Goal: Task Accomplishment & Management: Use online tool/utility

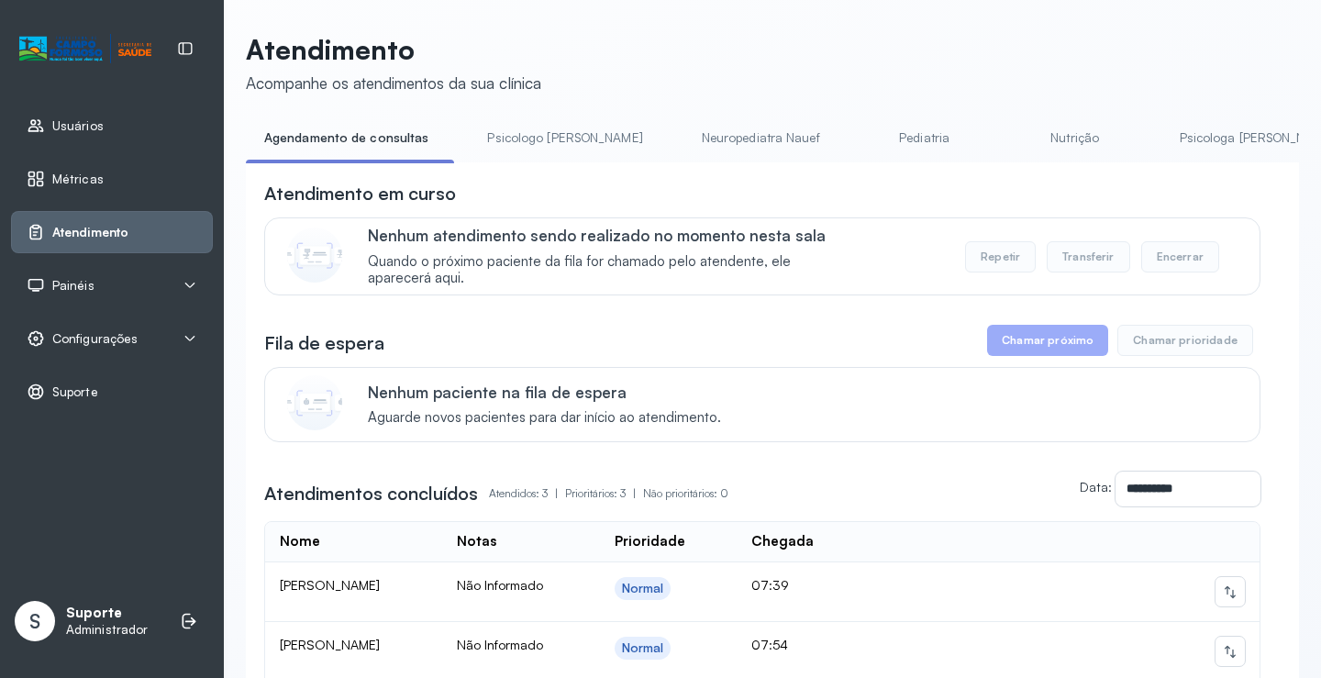
drag, startPoint x: 498, startPoint y: 168, endPoint x: 531, endPoint y: 172, distance: 33.2
click at [531, 172] on div "**********" at bounding box center [772, 510] width 1053 height 696
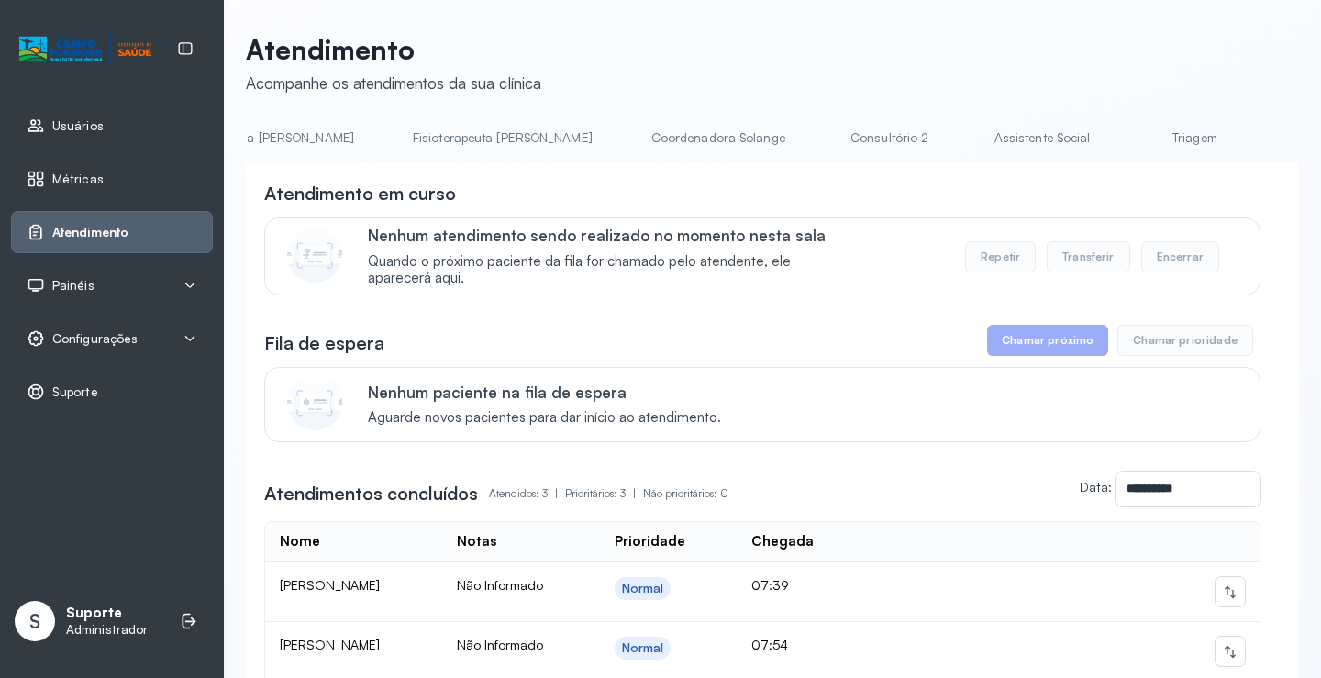
scroll to position [0, 993]
click at [1119, 139] on link "Triagem" at bounding box center [1183, 138] width 128 height 30
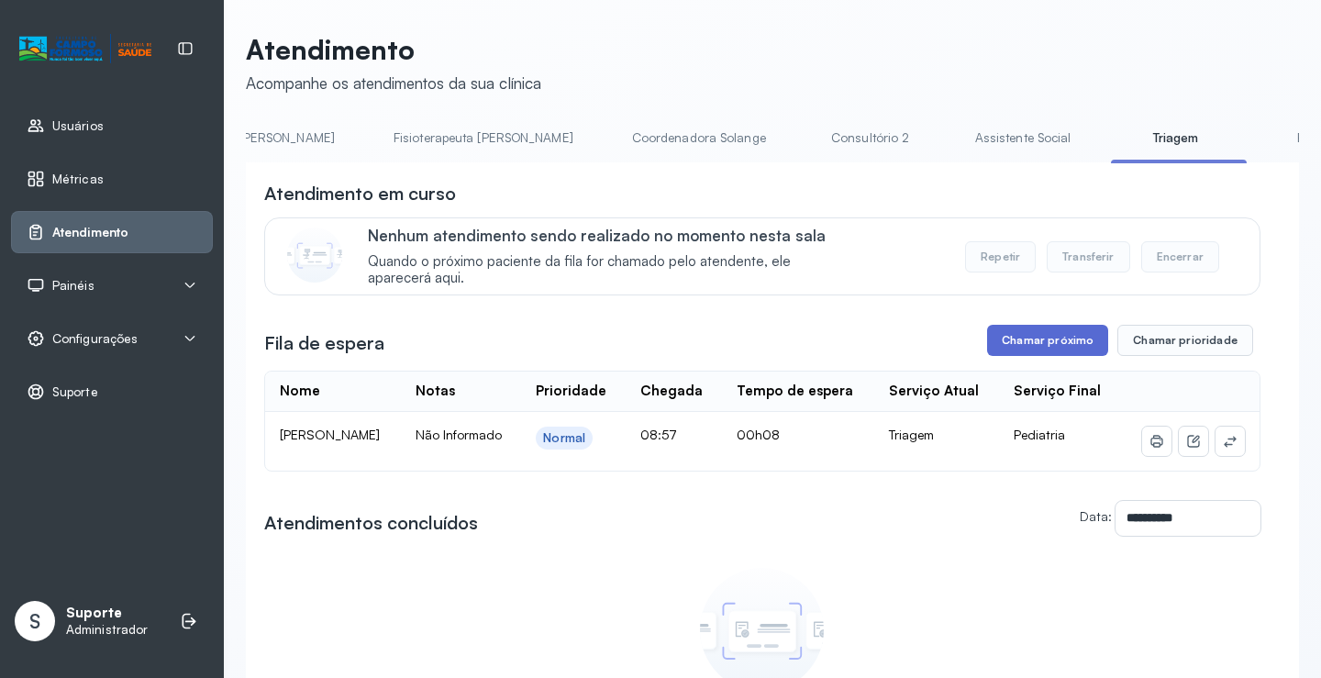
click at [1041, 354] on button "Chamar próximo" at bounding box center [1047, 340] width 121 height 31
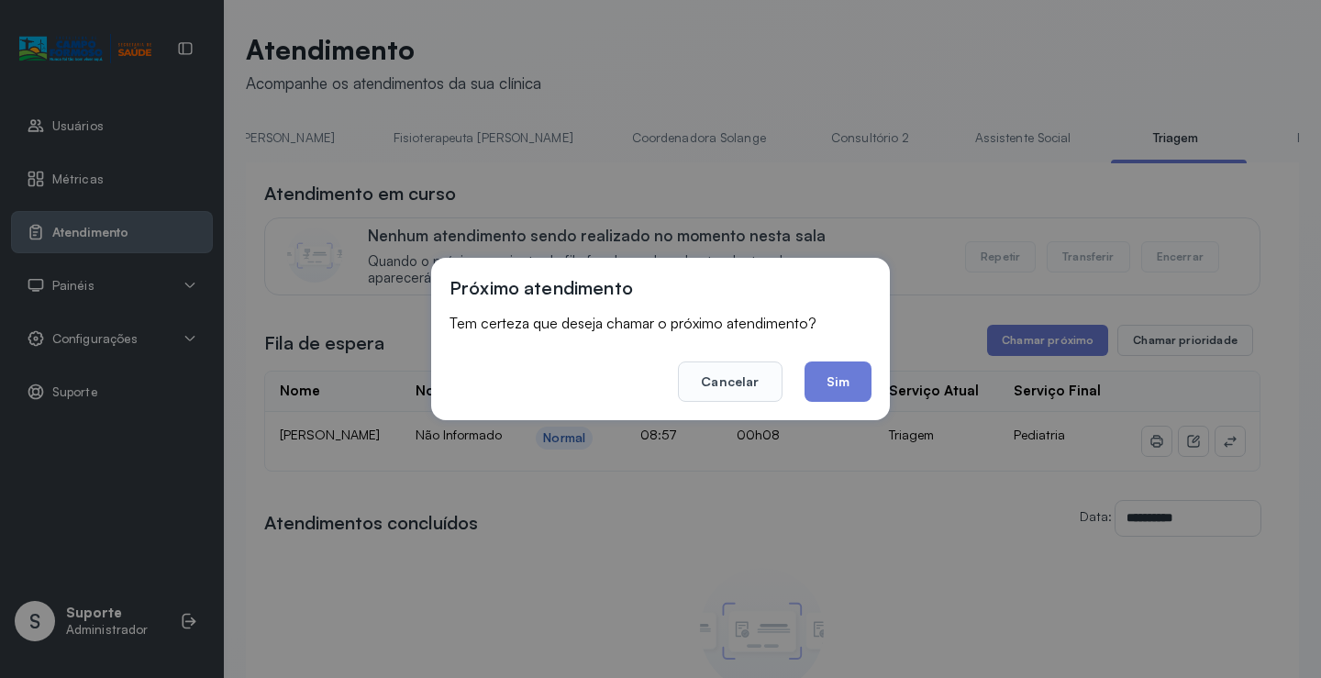
click at [831, 395] on button "Sim" at bounding box center [838, 382] width 67 height 40
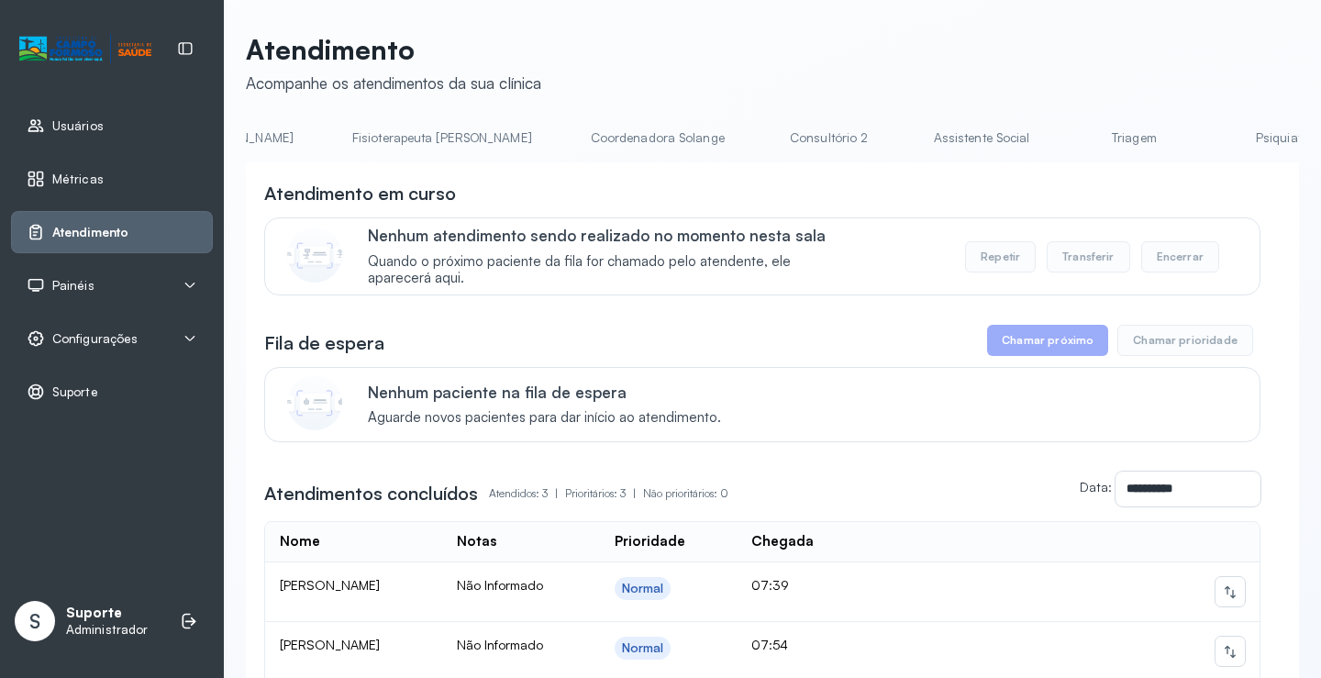
scroll to position [0, 1125]
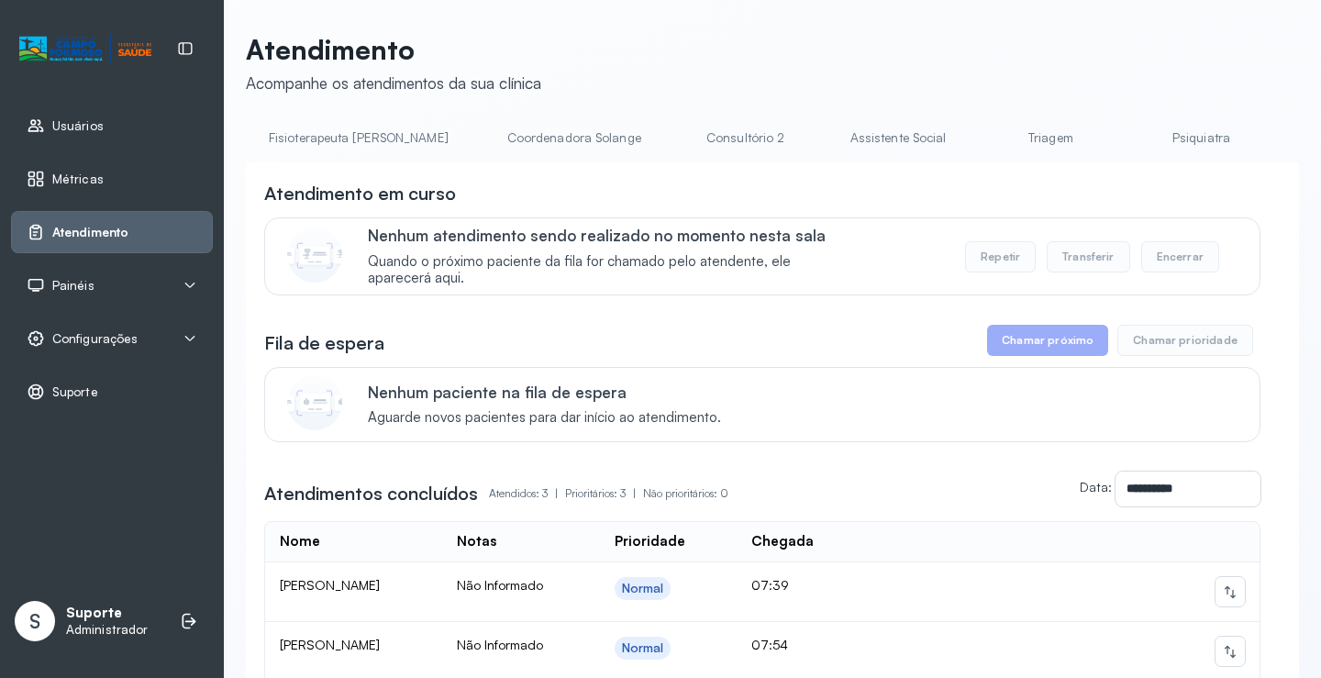
click at [986, 141] on link "Triagem" at bounding box center [1050, 138] width 128 height 30
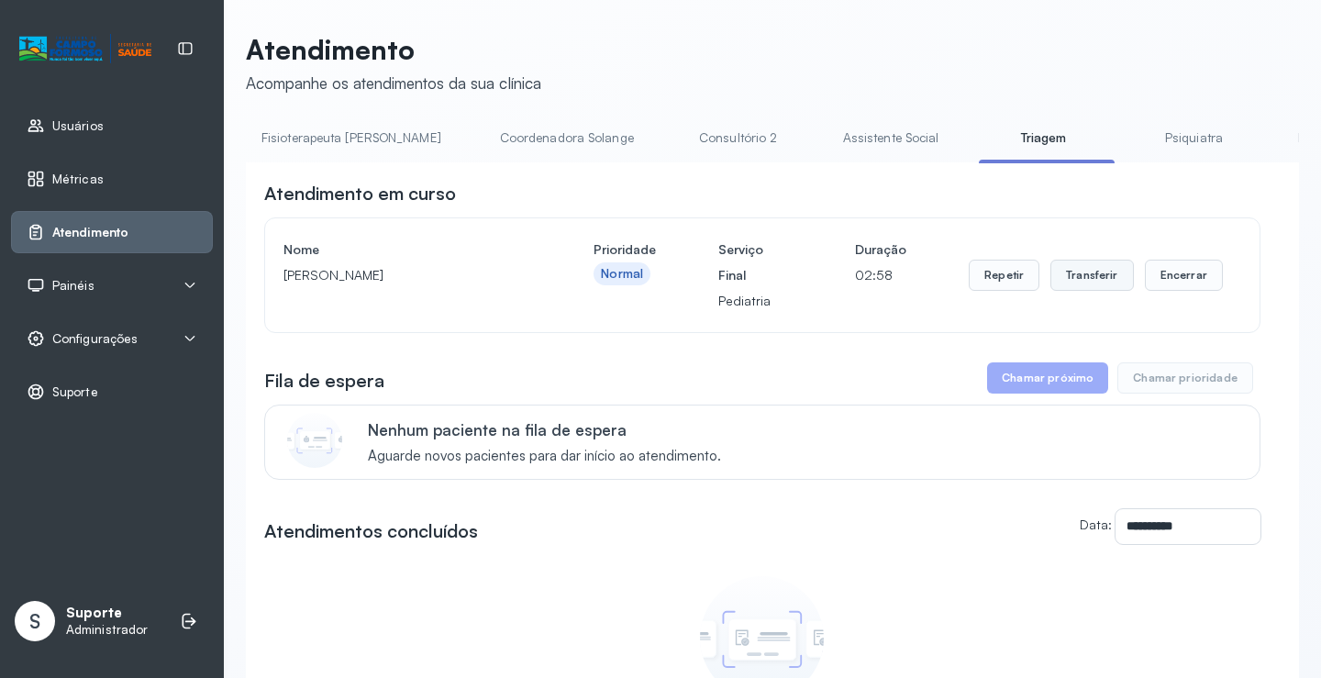
click at [1103, 287] on button "Transferir" at bounding box center [1093, 275] width 84 height 31
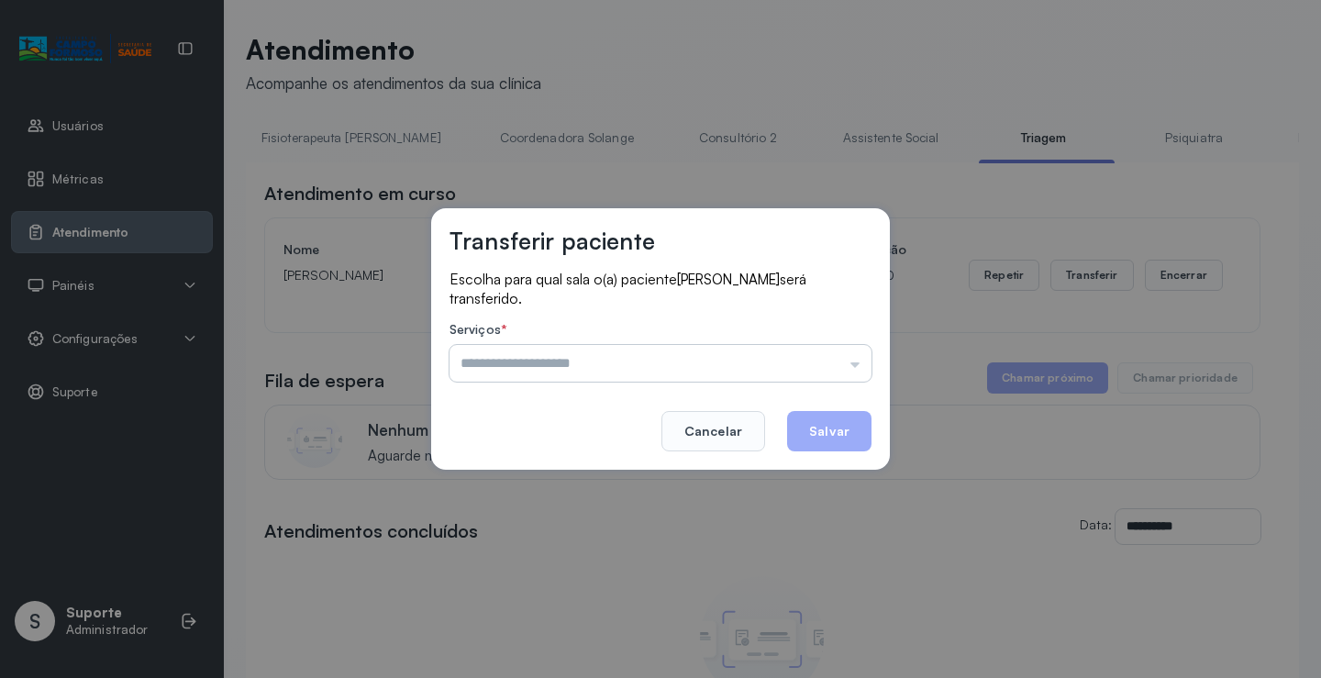
click at [856, 361] on input "text" at bounding box center [661, 363] width 422 height 37
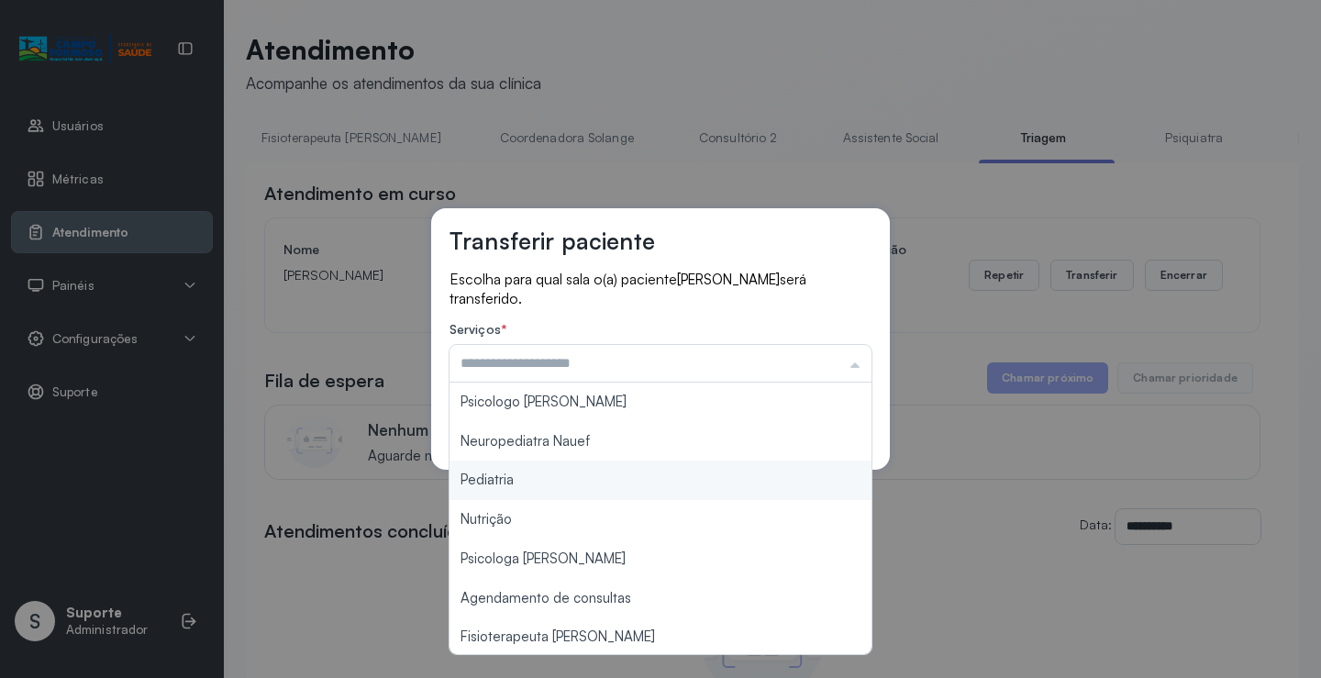
type input "*********"
drag, startPoint x: 570, startPoint y: 480, endPoint x: 618, endPoint y: 480, distance: 48.6
click at [574, 480] on div "Transferir paciente Escolha para qual sala o(a) paciente Emilly Victoria Silva …" at bounding box center [660, 339] width 1321 height 678
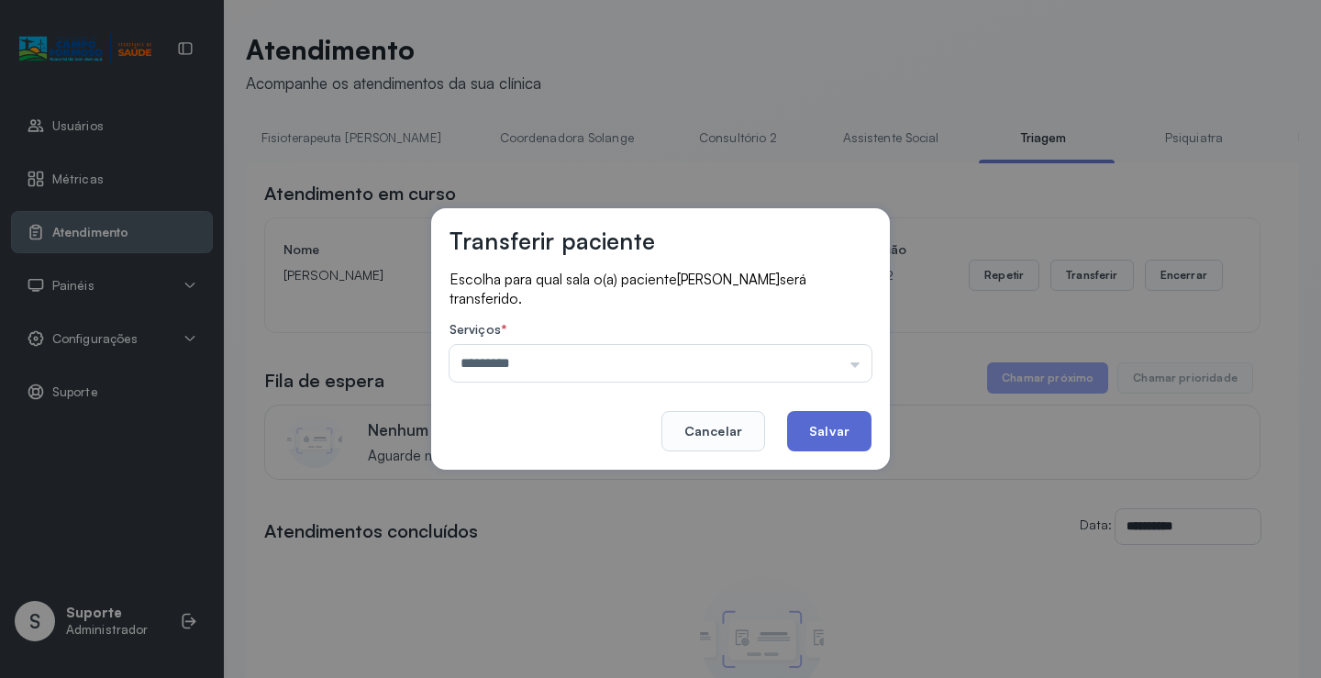
click at [839, 435] on button "Salvar" at bounding box center [829, 431] width 84 height 40
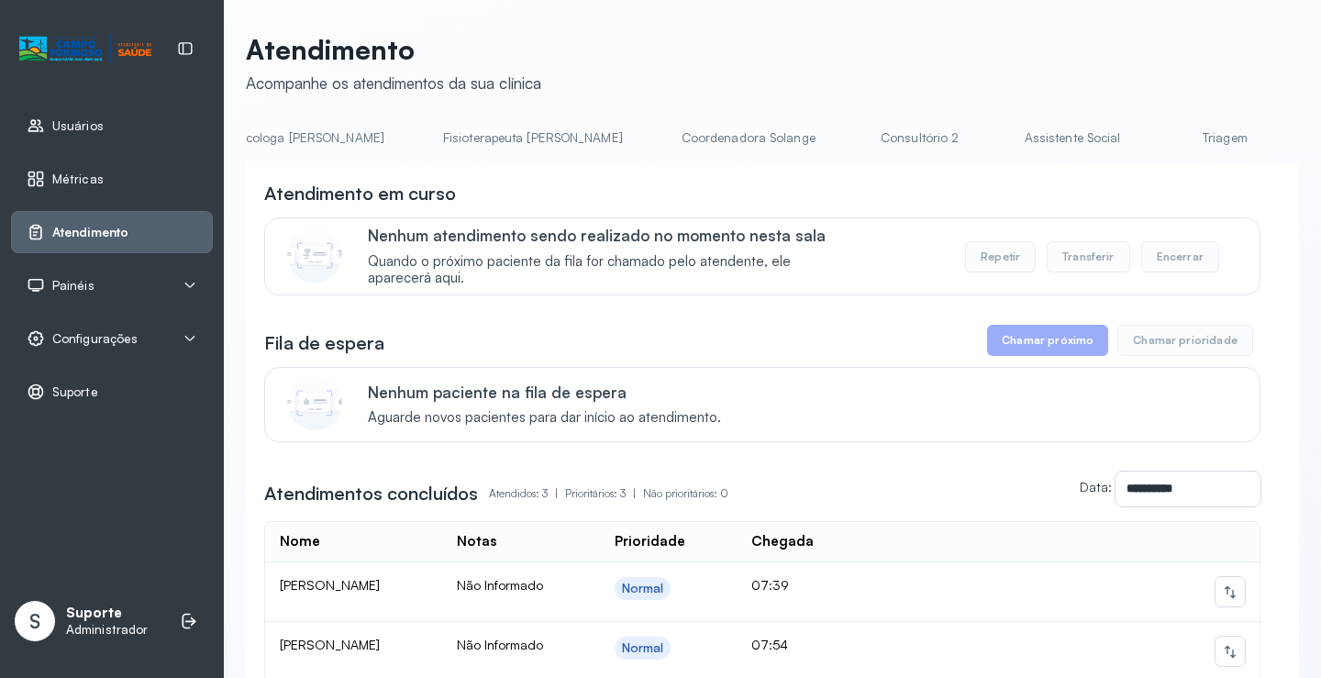
scroll to position [0, 957]
click at [1154, 144] on link "Triagem" at bounding box center [1218, 138] width 128 height 30
click at [912, 134] on link "Triagem" at bounding box center [976, 138] width 128 height 30
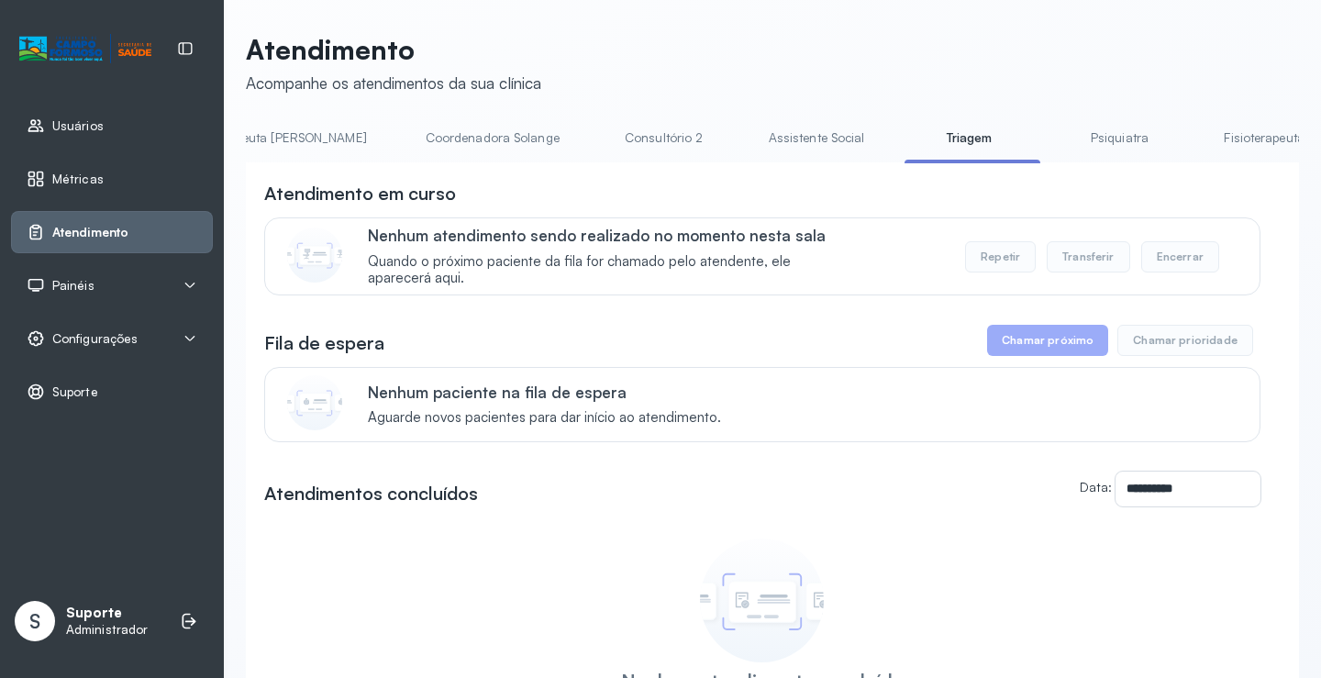
click at [1051, 350] on button "Chamar próximo" at bounding box center [1047, 340] width 121 height 31
click at [1053, 343] on button "Chamar próximo" at bounding box center [1047, 340] width 121 height 31
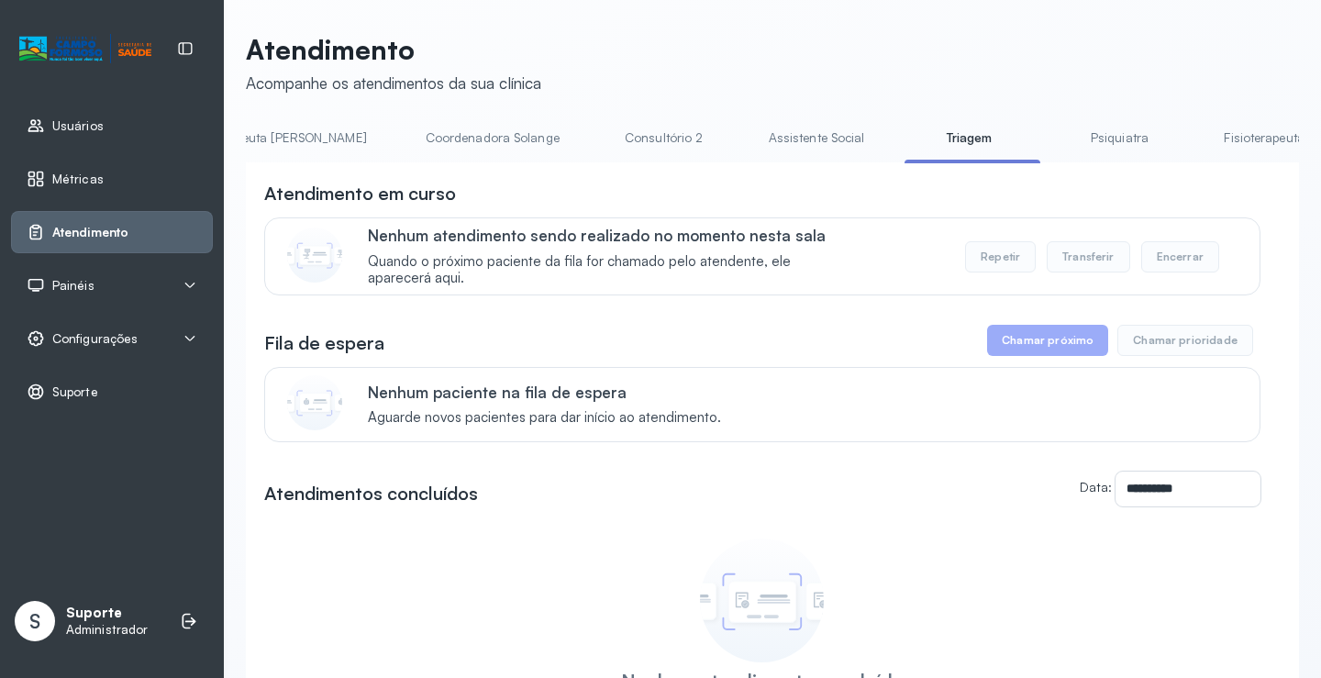
click at [1053, 343] on button "Chamar próximo" at bounding box center [1047, 340] width 121 height 31
click at [1053, 342] on button "Chamar próximo" at bounding box center [1047, 340] width 121 height 31
click at [1043, 363] on div "**********" at bounding box center [762, 452] width 997 height 543
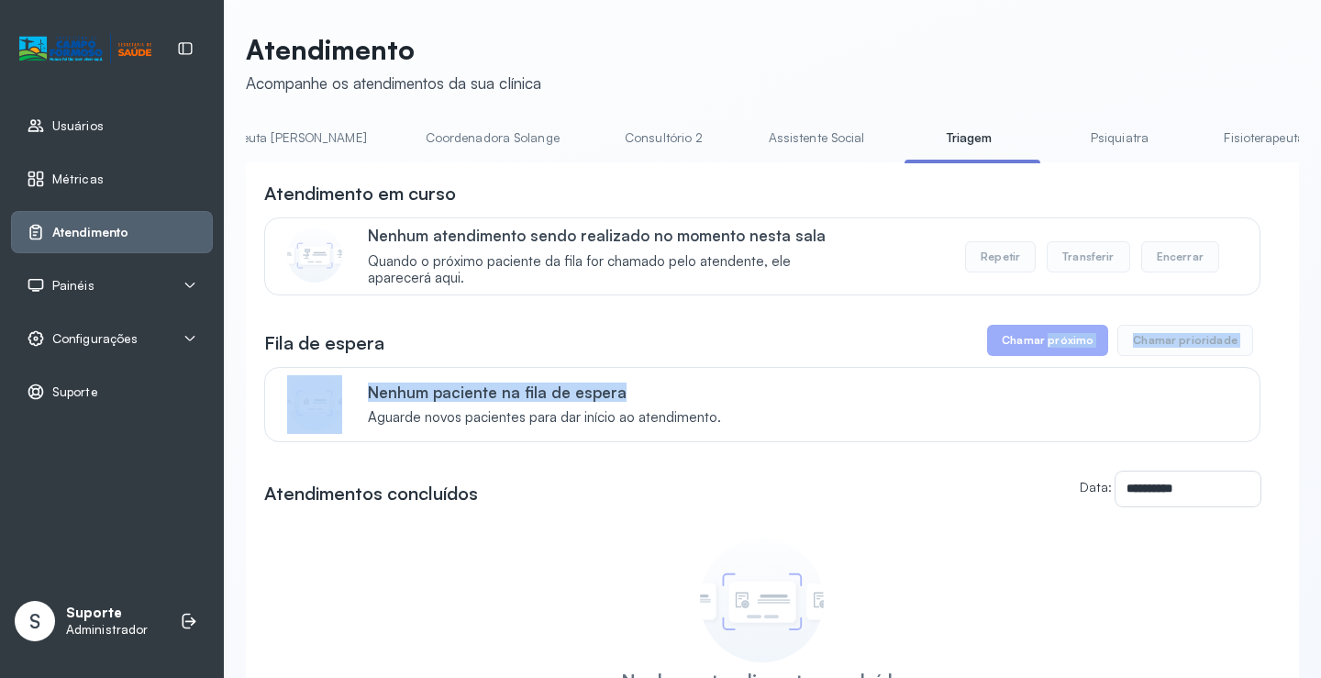
click at [1046, 361] on div "**********" at bounding box center [762, 452] width 997 height 543
click at [1034, 353] on button "Chamar próximo" at bounding box center [1047, 340] width 121 height 31
drag, startPoint x: 1033, startPoint y: 345, endPoint x: 962, endPoint y: 331, distance: 72.9
click at [997, 340] on button "Chamar próximo" at bounding box center [1047, 340] width 121 height 31
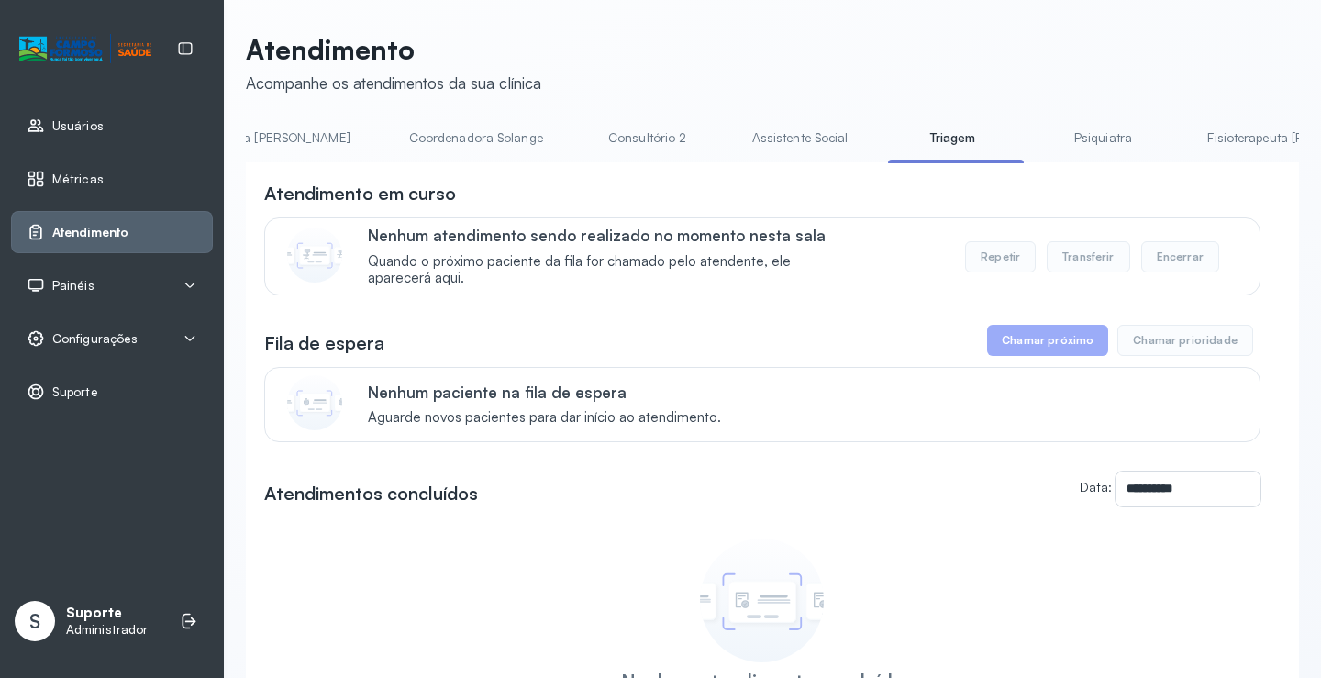
click at [888, 156] on li "Triagem" at bounding box center [956, 143] width 136 height 41
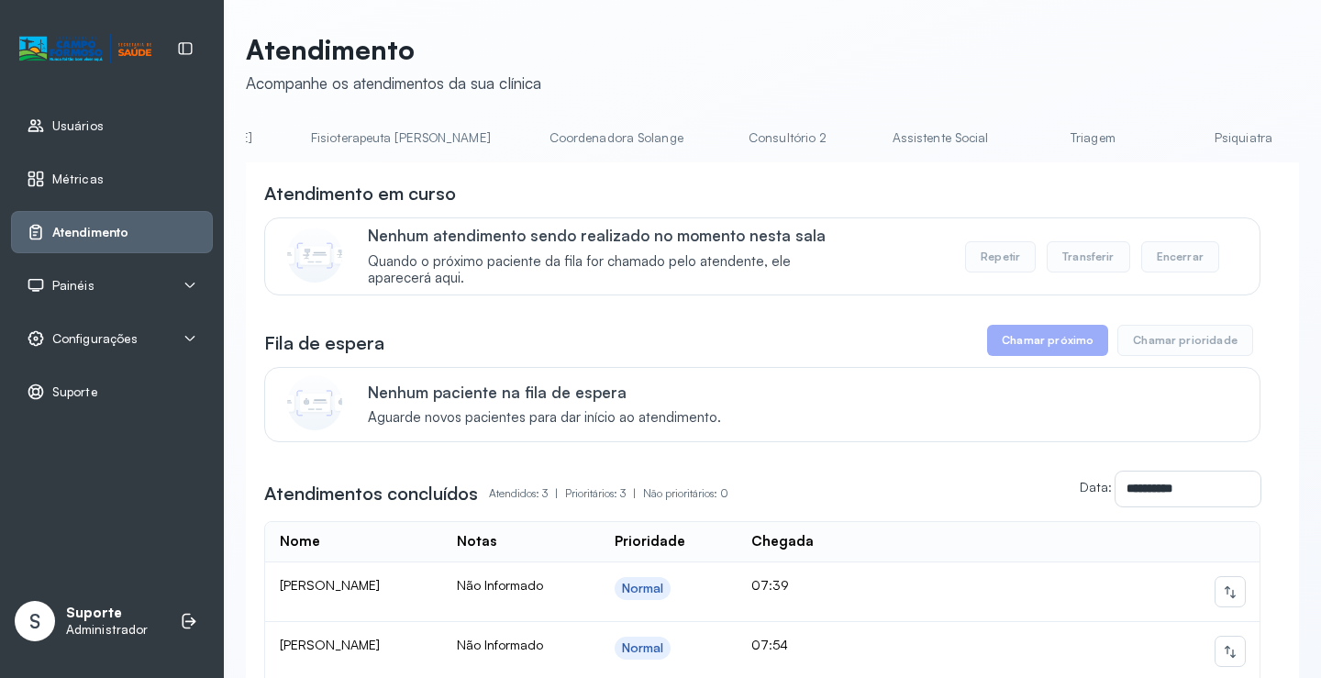
scroll to position [0, 1098]
click at [1013, 135] on link "Triagem" at bounding box center [1077, 138] width 128 height 30
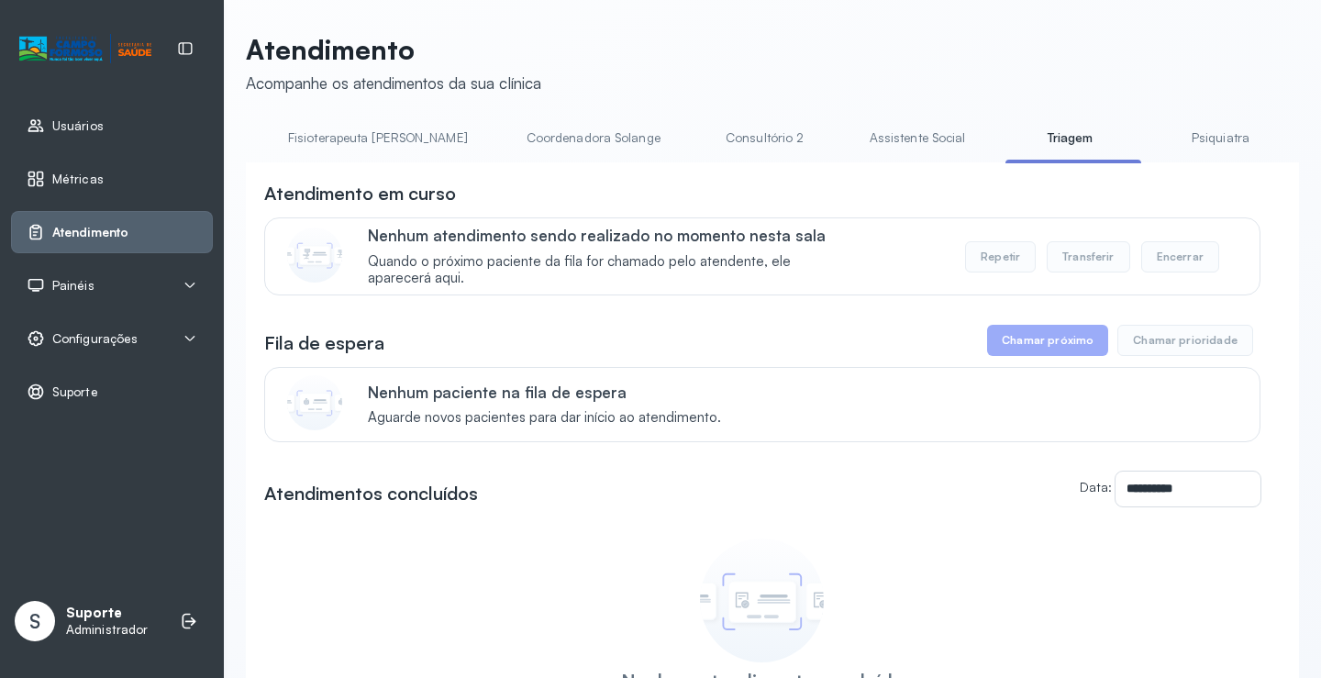
click at [1062, 346] on button "Chamar próximo" at bounding box center [1047, 340] width 121 height 31
click at [1040, 351] on button "Chamar próximo" at bounding box center [1047, 340] width 121 height 31
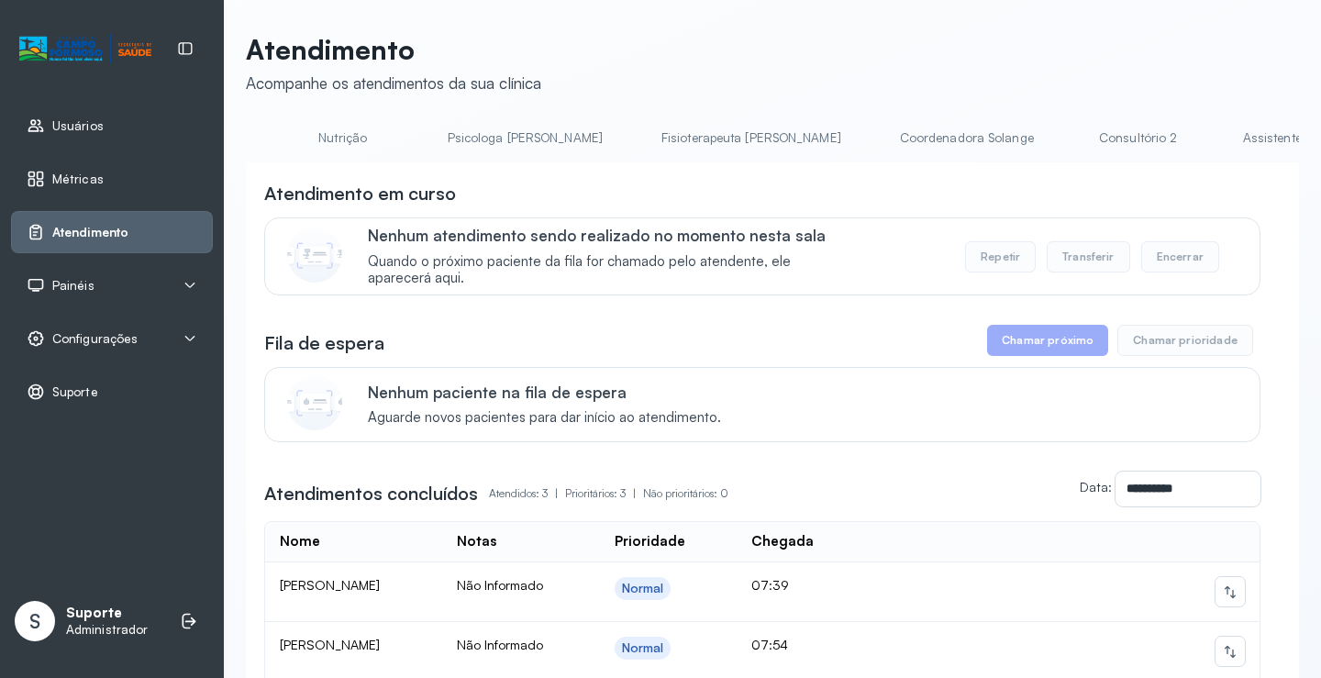
scroll to position [0, 801]
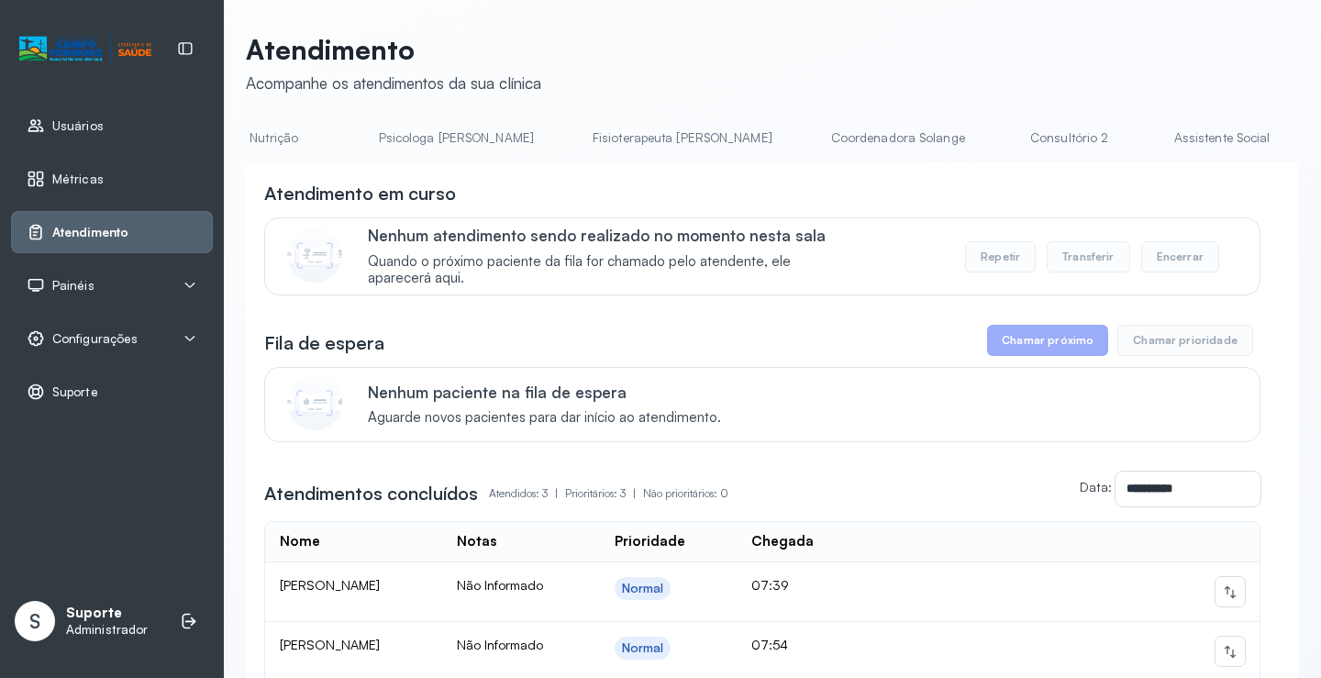
drag, startPoint x: 813, startPoint y: 166, endPoint x: 863, endPoint y: 176, distance: 50.6
click at [862, 175] on div "**********" at bounding box center [772, 510] width 1053 height 696
drag, startPoint x: 898, startPoint y: 171, endPoint x: 960, endPoint y: 173, distance: 61.5
click at [960, 173] on div "**********" at bounding box center [772, 510] width 1053 height 696
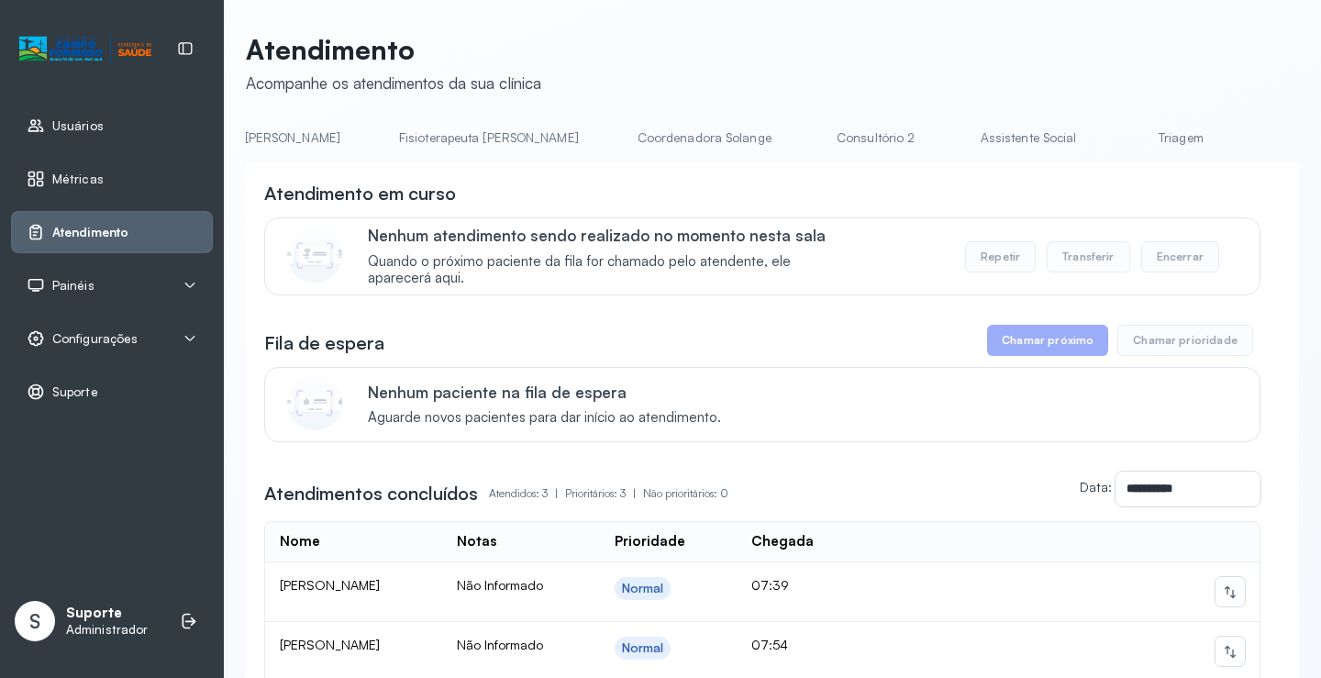
click at [1117, 144] on link "Triagem" at bounding box center [1181, 138] width 128 height 30
